Goal: Task Accomplishment & Management: Complete application form

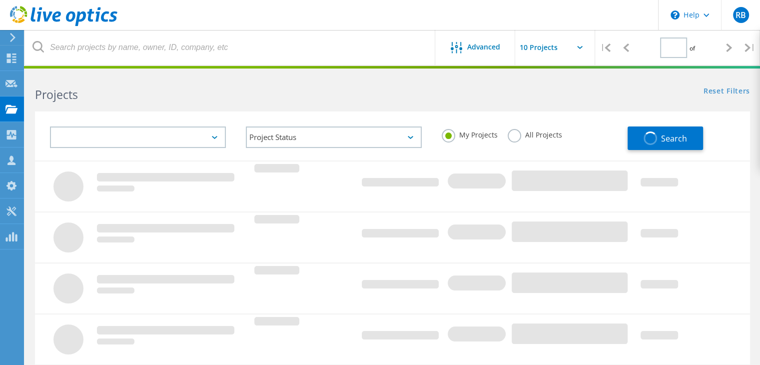
type input "1"
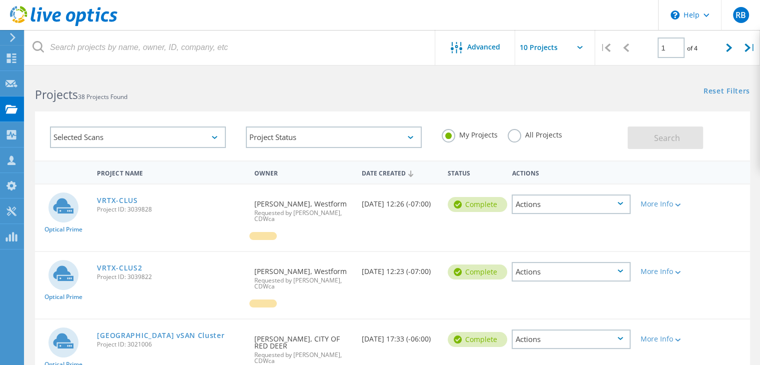
click at [187, 134] on div "Selected Scans" at bounding box center [138, 136] width 176 height 21
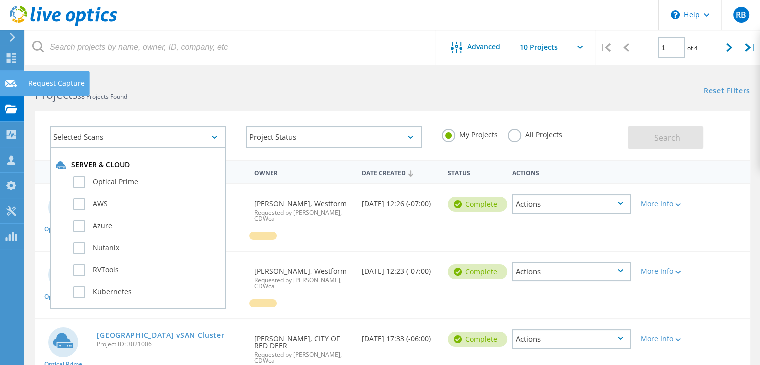
click at [12, 84] on use at bounding box center [11, 82] width 12 height 7
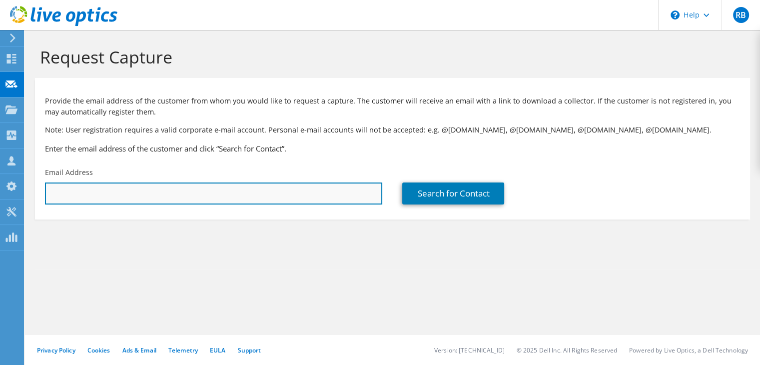
click at [124, 193] on input "text" at bounding box center [213, 193] width 337 height 22
paste input "mpirot@virtusgroup.ca"
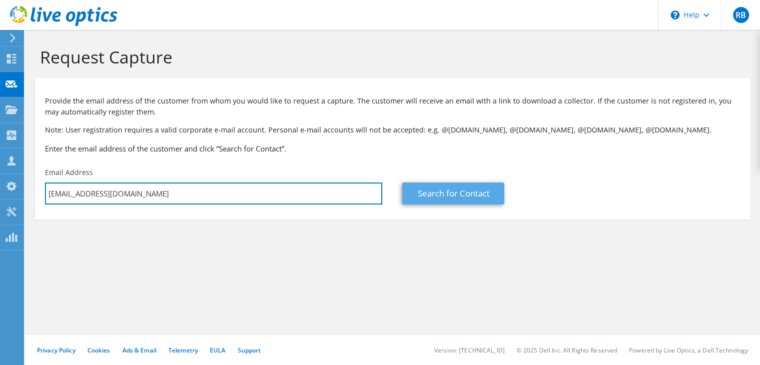
type input "mpirot@virtusgroup.ca"
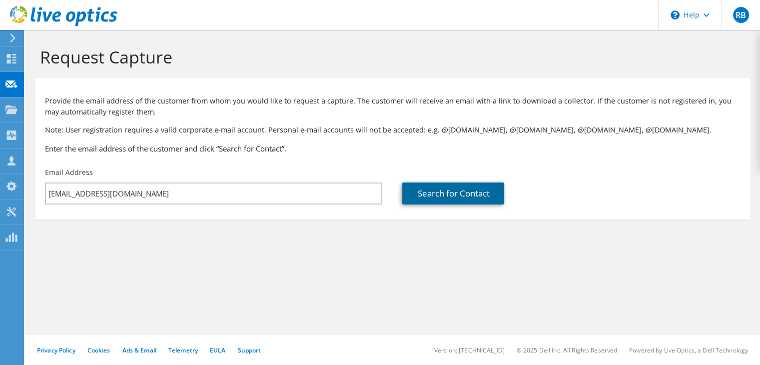
click at [456, 188] on link "Search for Contact" at bounding box center [453, 193] width 102 height 22
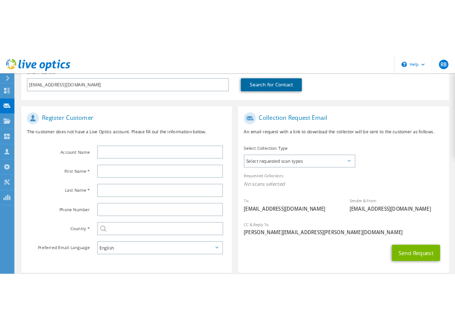
scroll to position [144, 0]
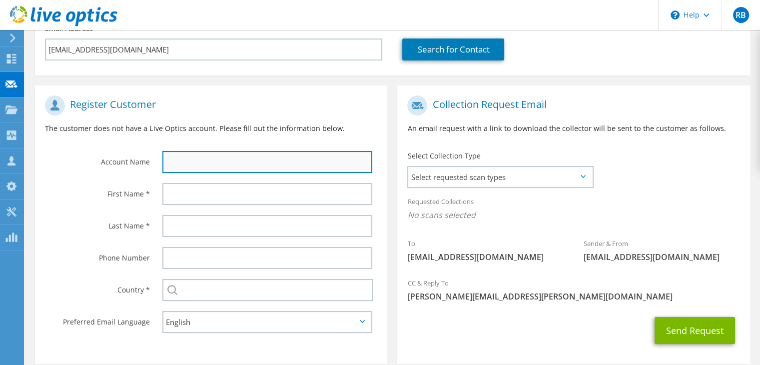
click at [236, 164] on input "text" at bounding box center [267, 162] width 210 height 22
type input "M"
type input "B"
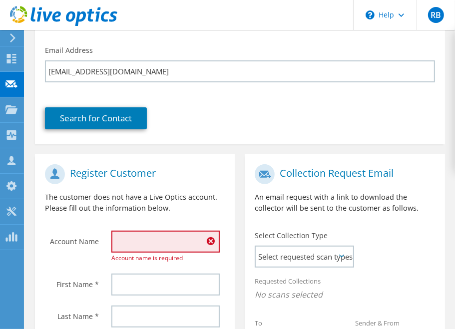
click at [134, 244] on input "text" at bounding box center [165, 242] width 108 height 22
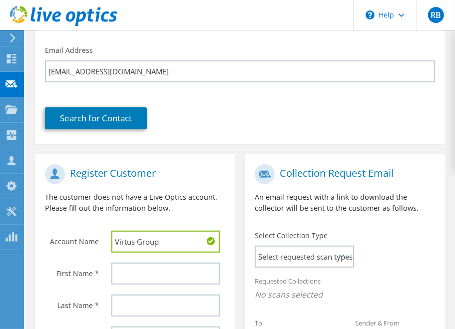
type input "Virtus Group"
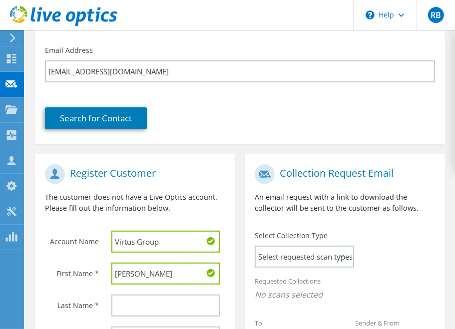
type input "Michele"
type input "Pirot"
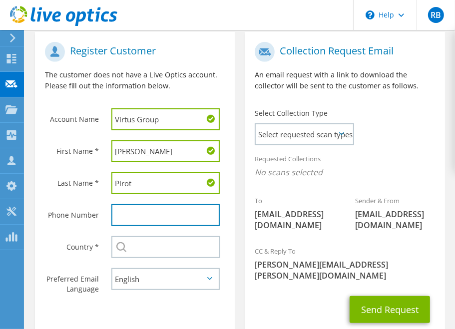
scroll to position [267, 0]
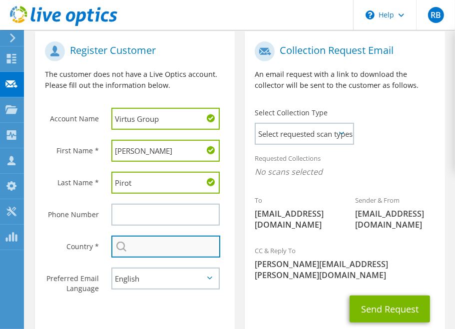
click at [134, 244] on input "text" at bounding box center [165, 247] width 109 height 22
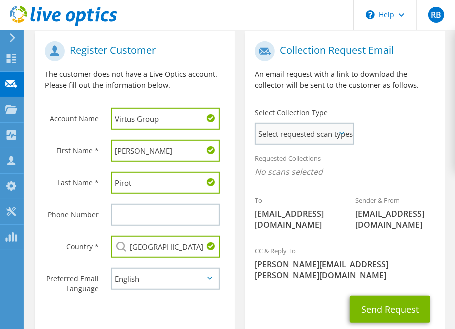
type input "[GEOGRAPHIC_DATA]"
click at [344, 128] on span "Select requested scan types" at bounding box center [304, 134] width 97 height 20
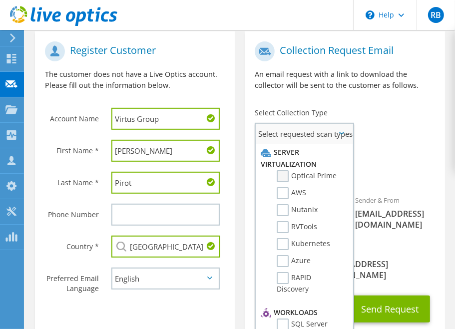
click at [282, 178] on label "Optical Prime" at bounding box center [307, 176] width 60 height 12
click at [0, 0] on input "Optical Prime" at bounding box center [0, 0] width 0 height 0
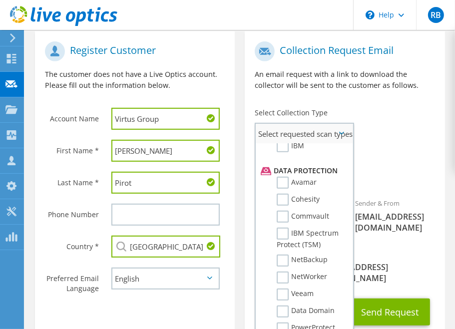
scroll to position [468, 0]
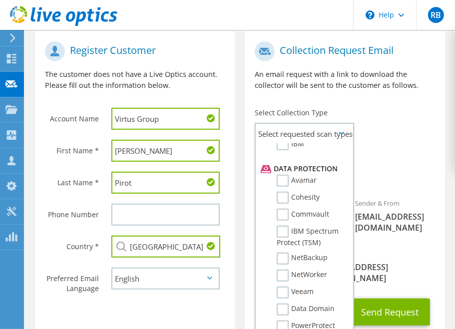
click at [391, 280] on div "CC & Reply To ryan.beauchamp@cdw.ca" at bounding box center [345, 268] width 200 height 50
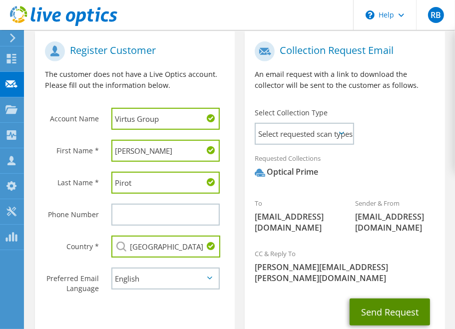
click at [384, 299] on button "Send Request" at bounding box center [390, 312] width 80 height 27
